Goal: Task Accomplishment & Management: Manage account settings

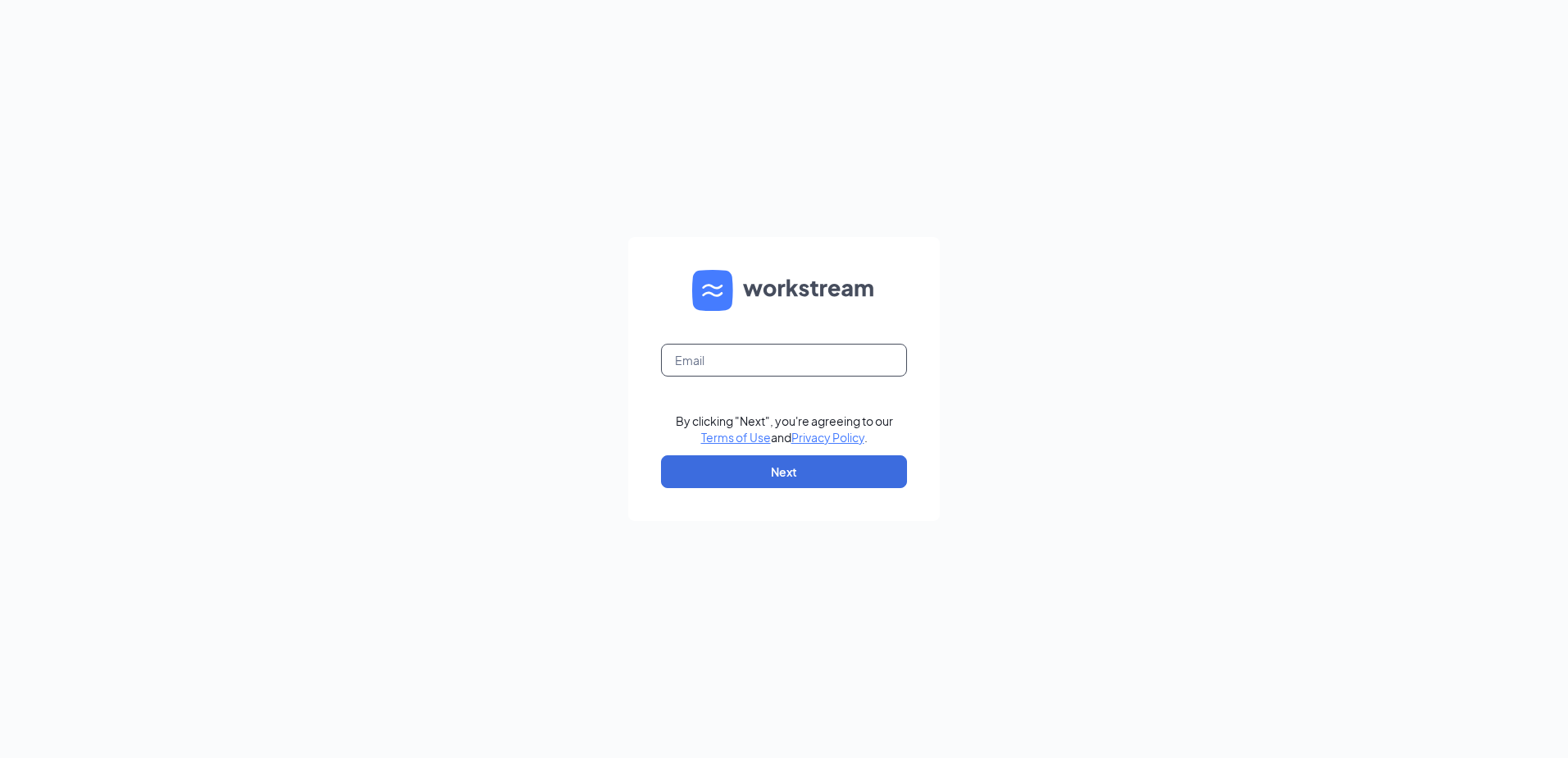
click at [782, 363] on input "text" at bounding box center [784, 360] width 246 height 33
type input "[EMAIL_ADDRESS][DOMAIN_NAME]"
click at [793, 472] on button "Next" at bounding box center [784, 471] width 246 height 33
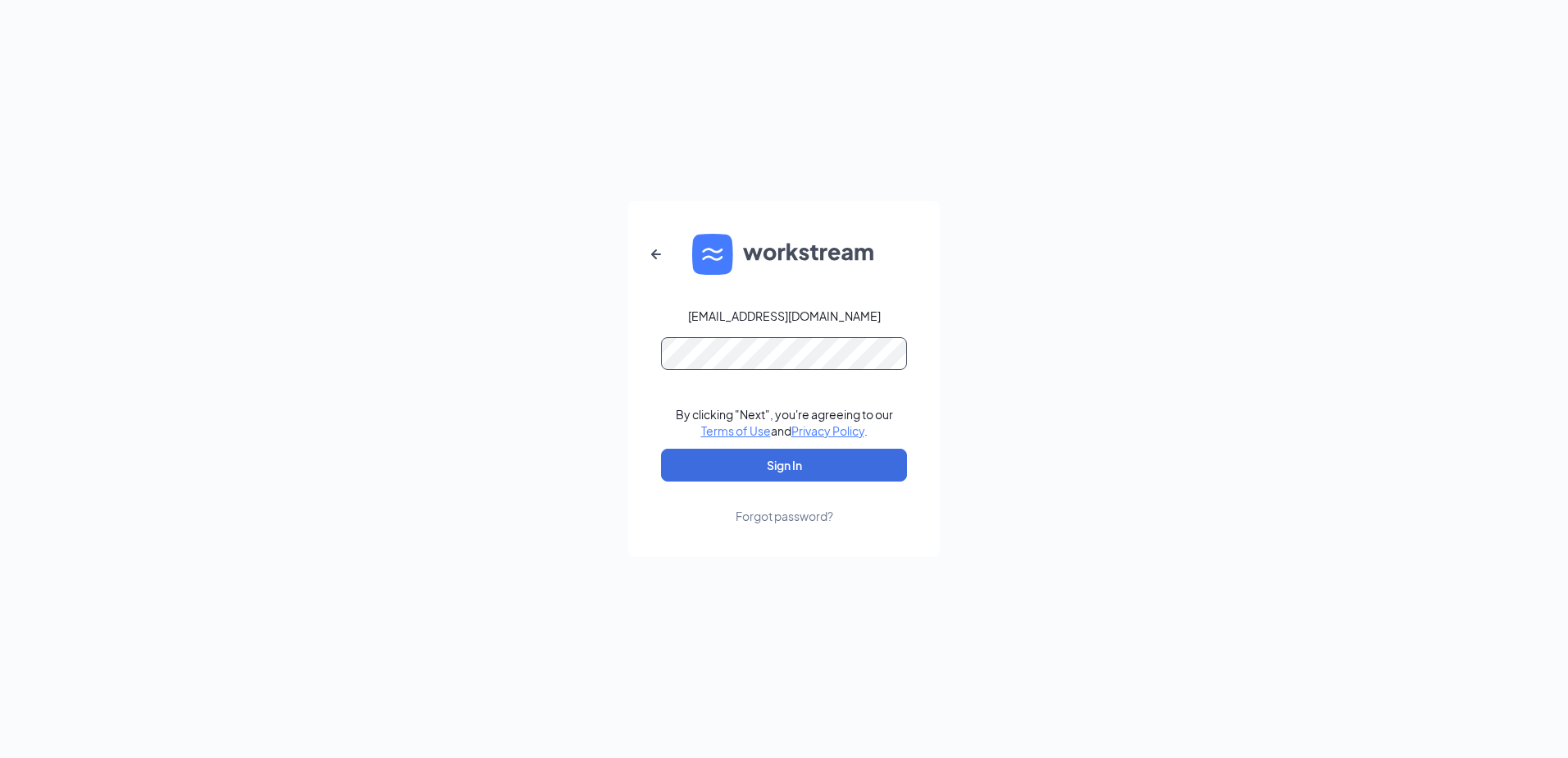
click at [661, 449] on button "Sign In" at bounding box center [784, 465] width 246 height 33
